Goal: Check status: Check status

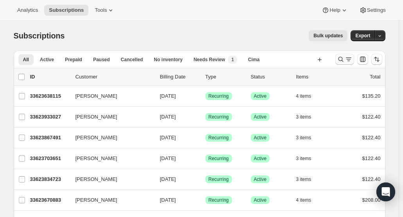
click at [344, 61] on icon "Search and filter results" at bounding box center [341, 59] width 8 height 8
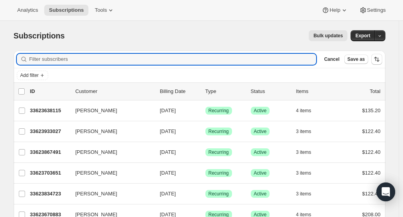
paste input "[EMAIL_ADDRESS][DOMAIN_NAME]"
type input "[EMAIL_ADDRESS][DOMAIN_NAME]"
click at [242, 73] on div "Add filter" at bounding box center [200, 75] width 366 height 9
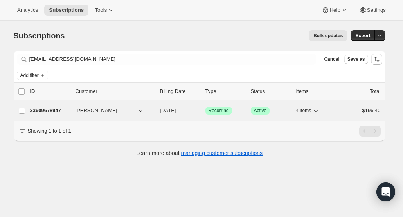
click at [51, 113] on p "33609678947" at bounding box center [49, 111] width 39 height 8
